Goal: Task Accomplishment & Management: Use online tool/utility

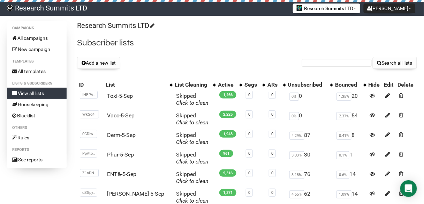
click at [105, 62] on button "Add a new list" at bounding box center [98, 63] width 43 height 12
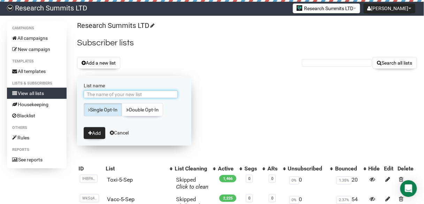
click at [111, 96] on input "List name" at bounding box center [131, 94] width 94 height 8
type input "Neur-5-Sep"
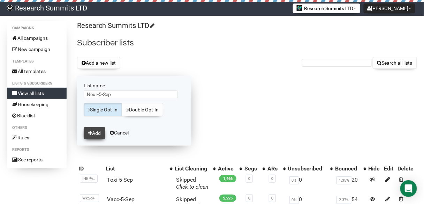
click at [99, 130] on button "Add" at bounding box center [95, 133] width 22 height 12
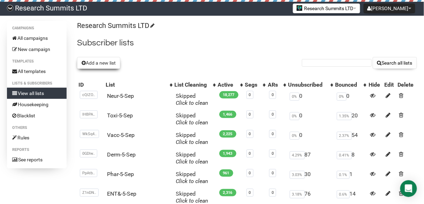
click at [94, 61] on button "Add a new list" at bounding box center [98, 63] width 43 height 12
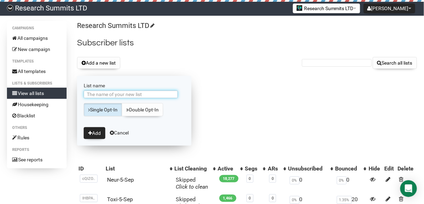
click at [111, 93] on input "List name" at bounding box center [131, 94] width 94 height 8
type input "Alter-5-Sep"
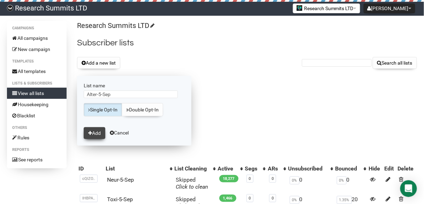
click at [93, 131] on button "Add" at bounding box center [95, 133] width 22 height 12
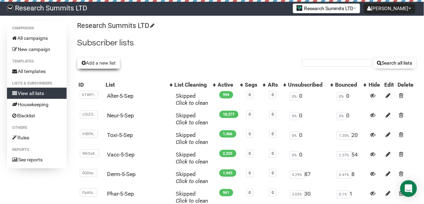
click at [101, 59] on button "Add a new list" at bounding box center [98, 63] width 43 height 12
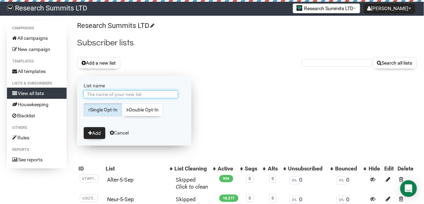
click at [113, 94] on input "List name" at bounding box center [131, 94] width 94 height 8
type input "Cyber-5-Sep"
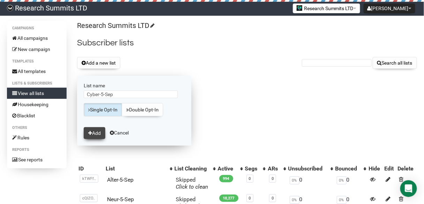
click at [95, 133] on button "Add" at bounding box center [95, 133] width 22 height 12
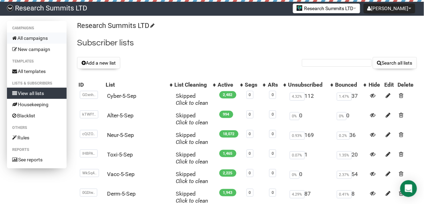
click at [37, 38] on link "All campaigns" at bounding box center [37, 37] width 60 height 11
